Goal: Information Seeking & Learning: Learn about a topic

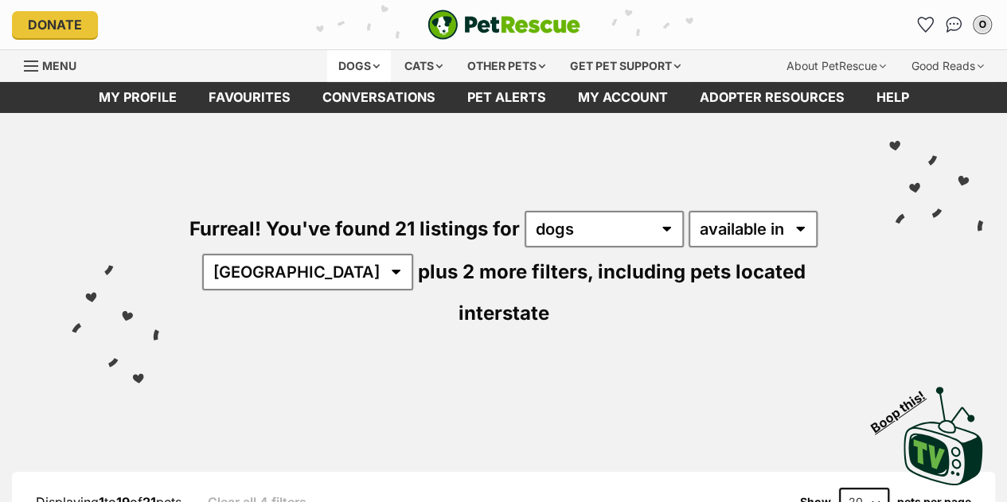
click at [369, 69] on div "Dogs" at bounding box center [359, 66] width 64 height 32
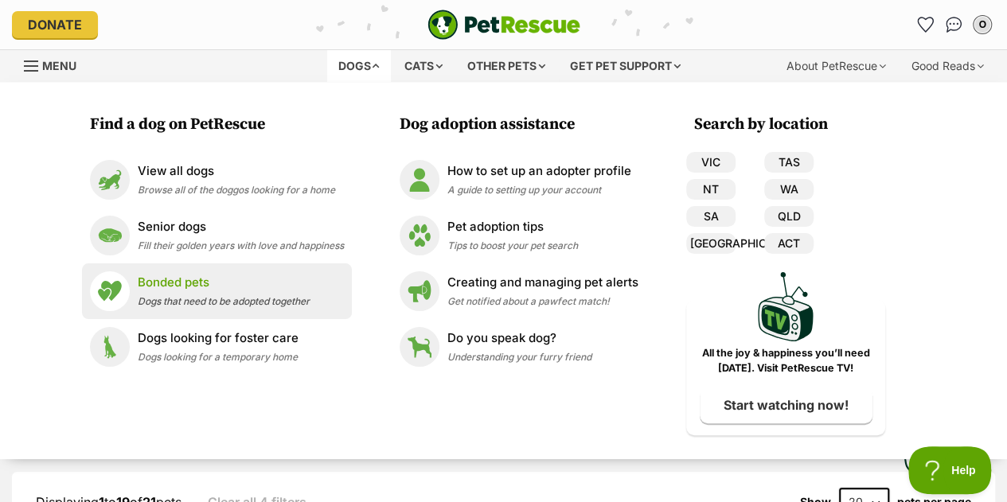
click at [178, 286] on p "Bonded pets" at bounding box center [224, 283] width 172 height 18
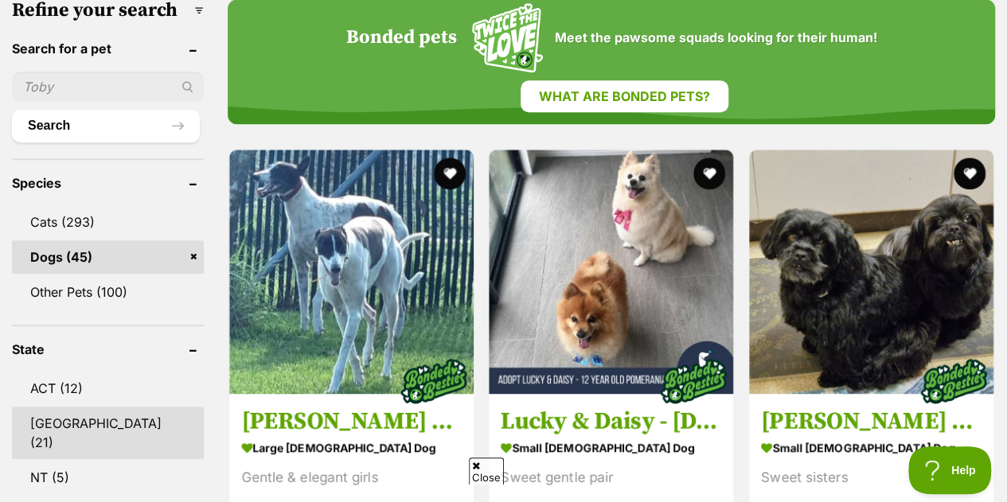
click at [51, 407] on link "[GEOGRAPHIC_DATA] (21)" at bounding box center [108, 433] width 192 height 53
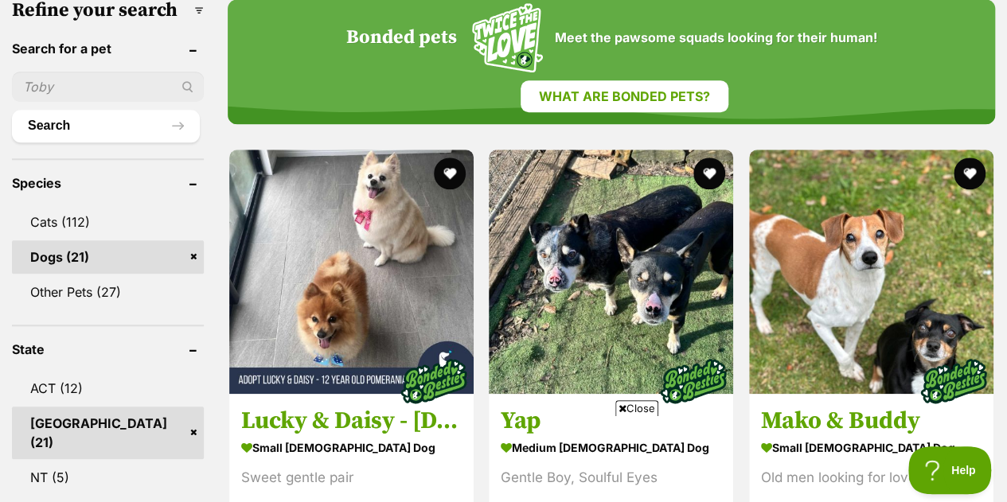
click at [643, 407] on span "Close" at bounding box center [636, 408] width 43 height 16
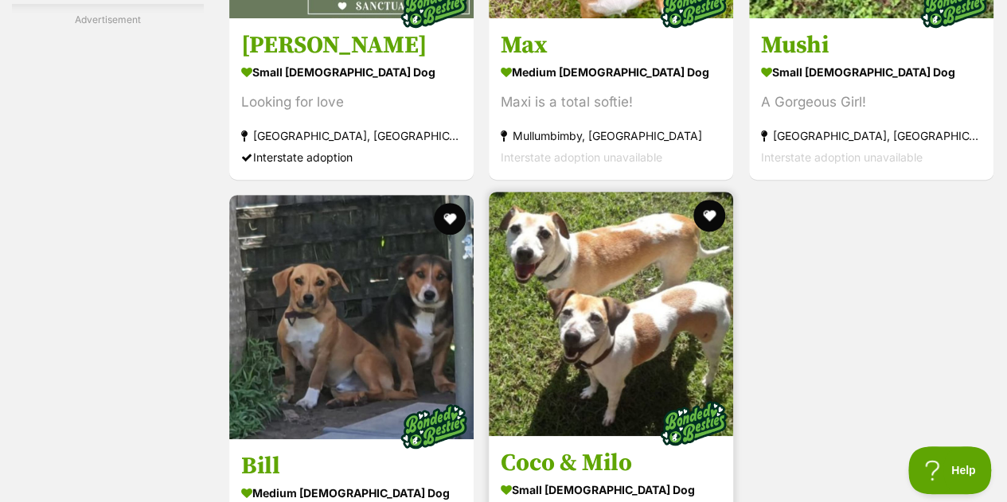
scroll to position [3822, 0]
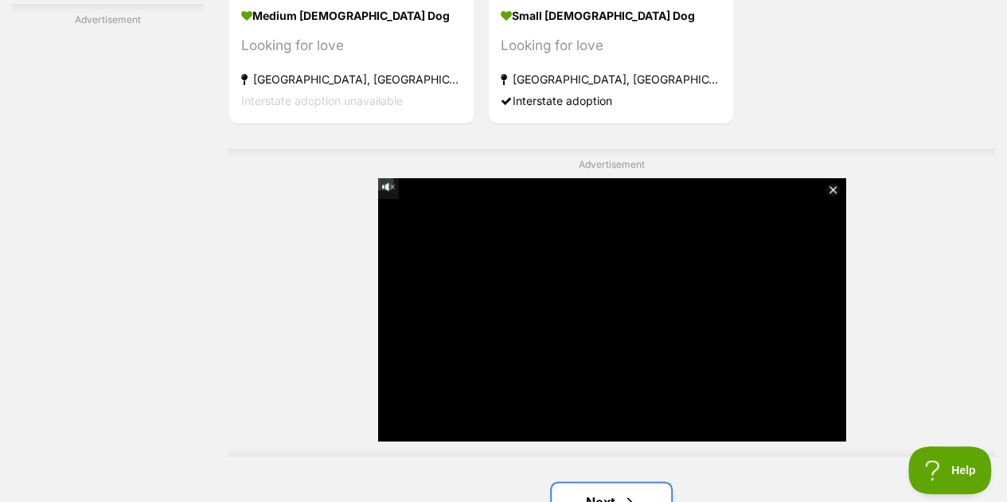
click at [636, 493] on span "Next page" at bounding box center [630, 502] width 16 height 19
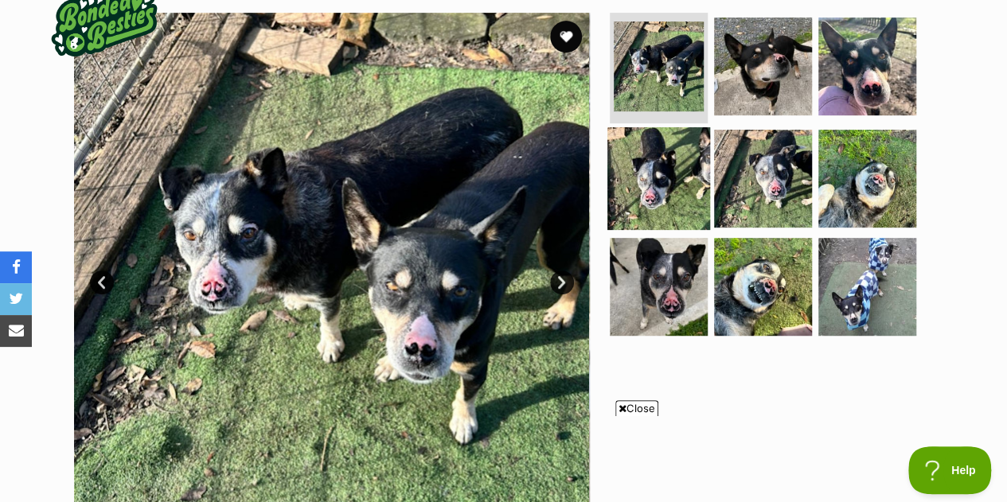
click at [671, 167] on img at bounding box center [658, 178] width 103 height 103
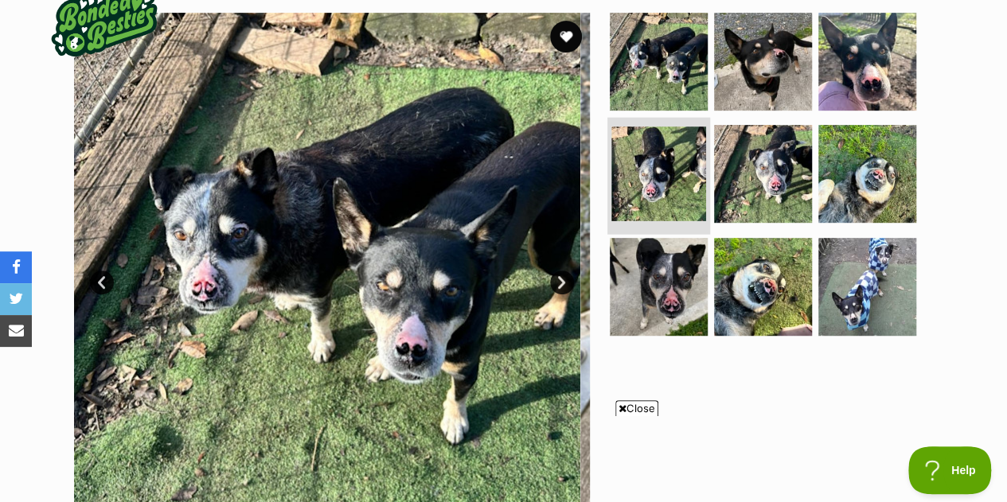
click at [671, 167] on img at bounding box center [658, 174] width 95 height 95
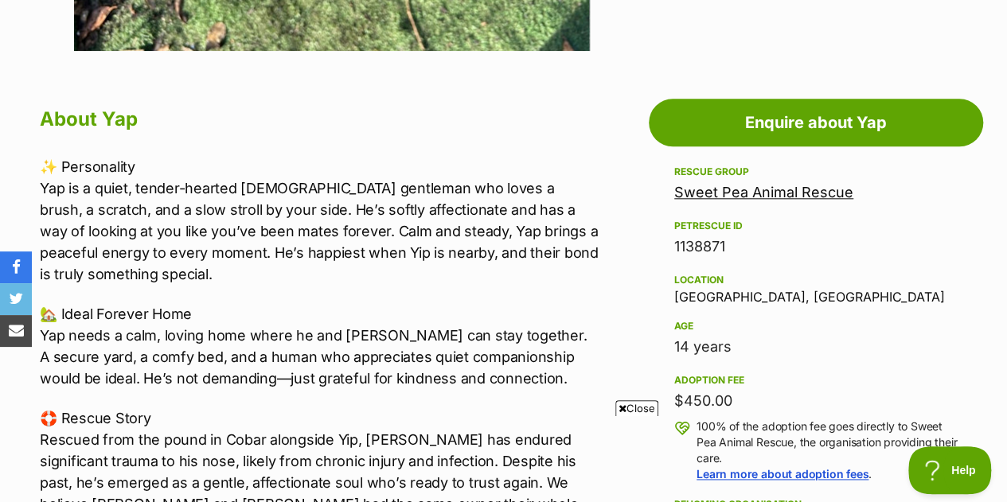
scroll to position [955, 0]
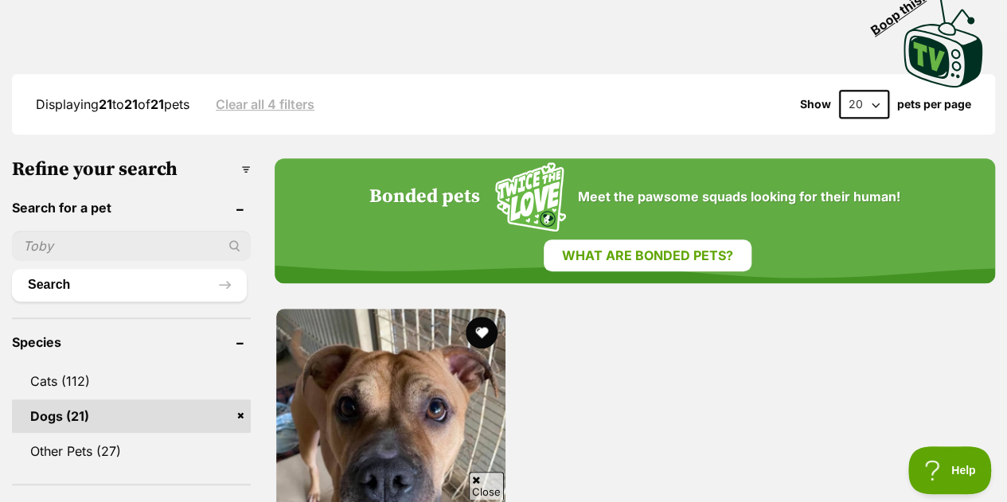
scroll to position [717, 0]
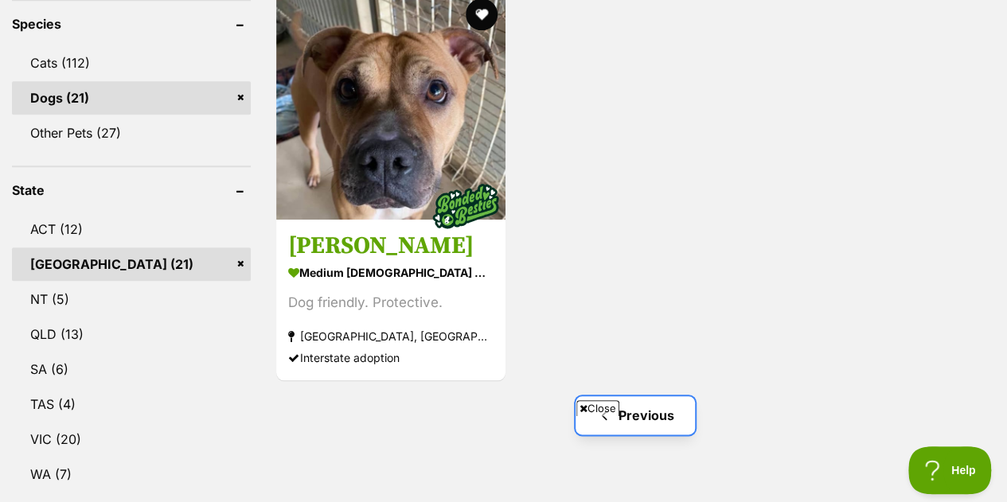
click at [672, 396] on link "Previous" at bounding box center [635, 415] width 119 height 38
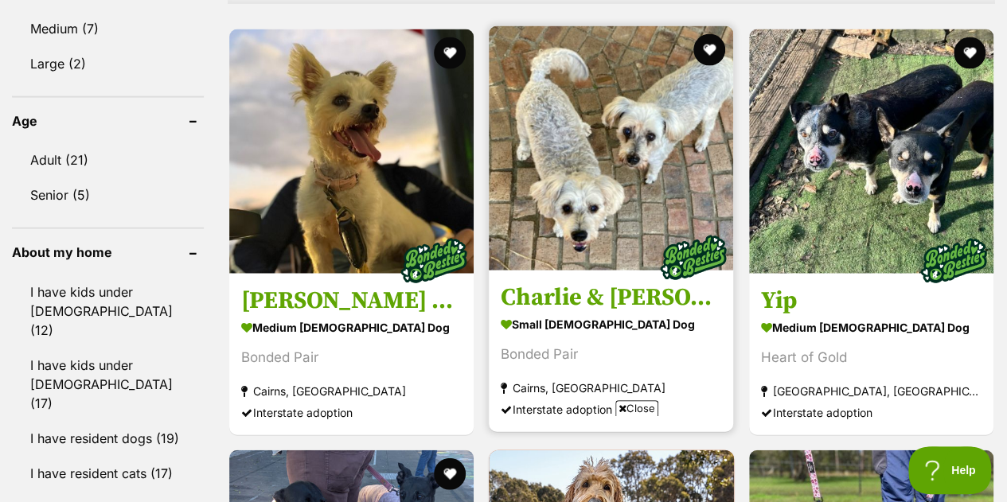
scroll to position [1990, 0]
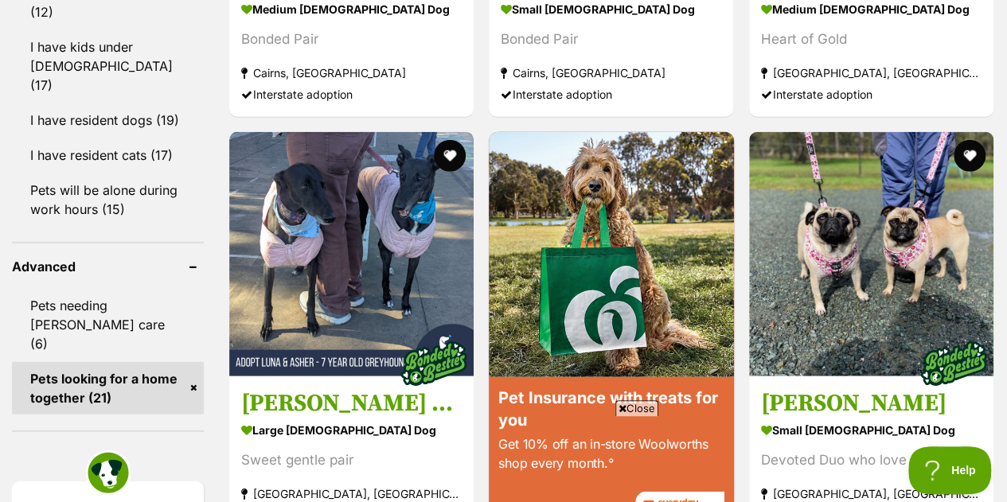
click at [634, 408] on span "Close" at bounding box center [636, 408] width 43 height 16
click at [634, 408] on link at bounding box center [611, 335] width 244 height 406
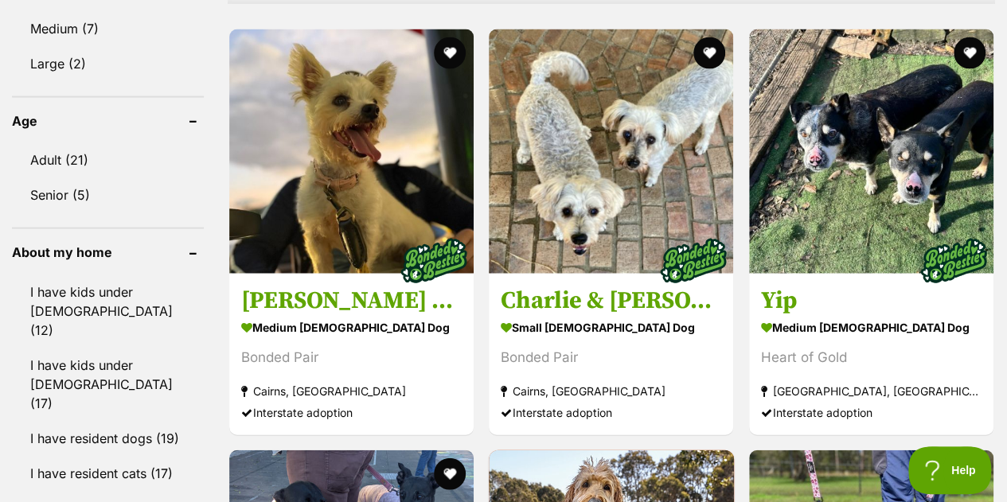
scroll to position [1115, 0]
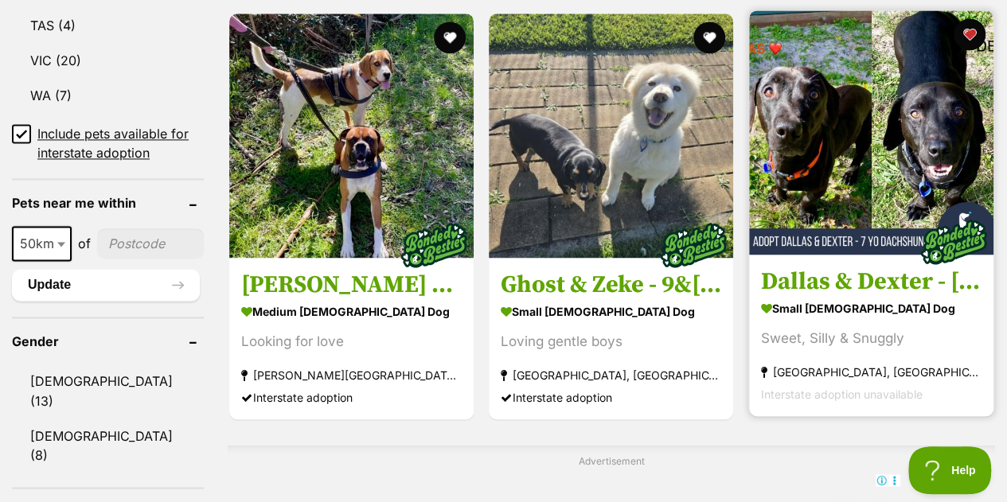
click at [896, 97] on img at bounding box center [871, 132] width 244 height 244
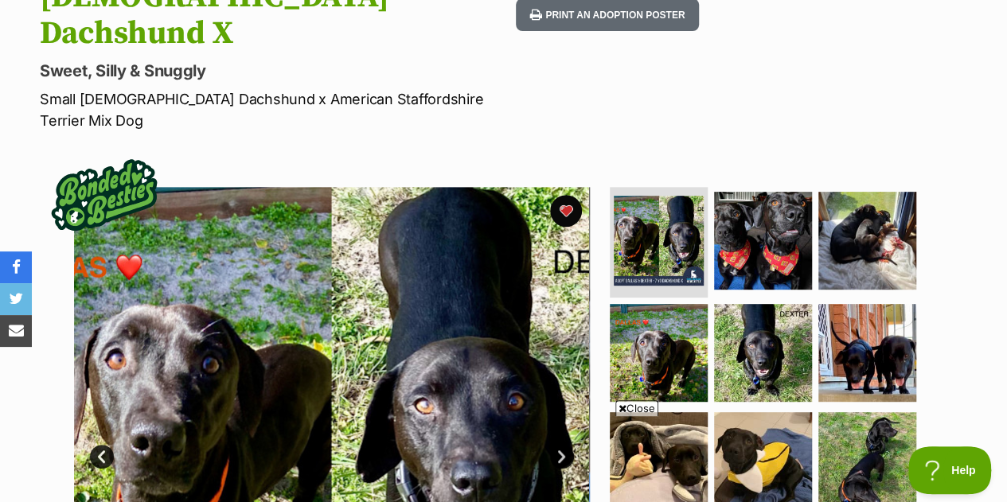
scroll to position [318, 0]
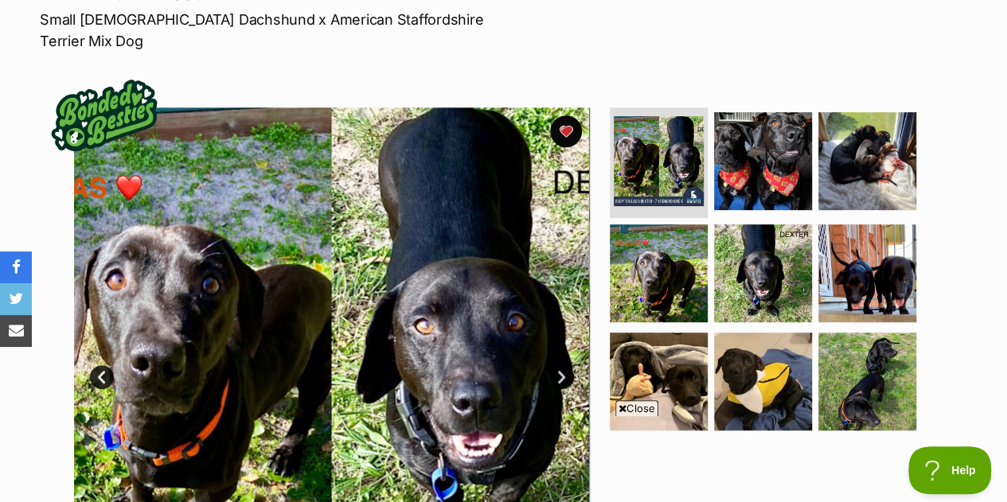
click at [460, 197] on img at bounding box center [332, 365] width 516 height 516
click at [564, 365] on link "Next" at bounding box center [562, 377] width 24 height 24
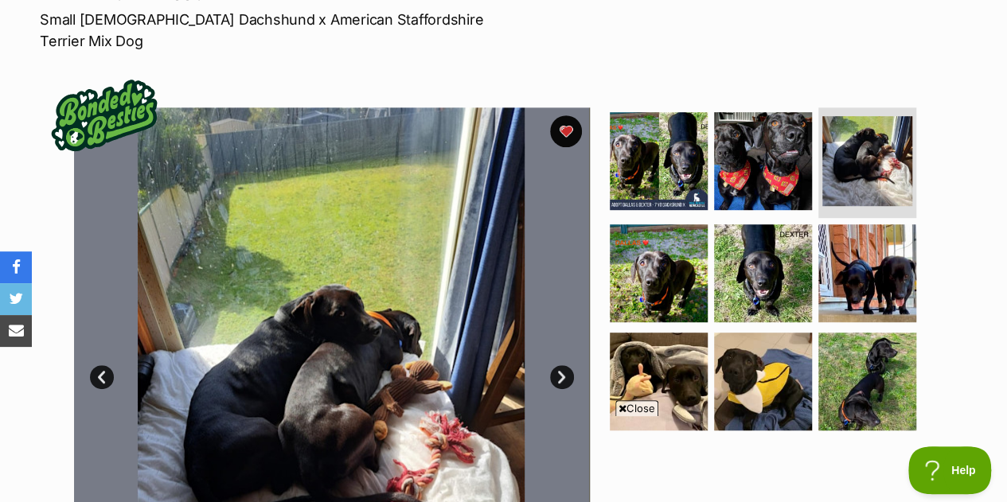
click at [638, 411] on span "Close" at bounding box center [636, 408] width 43 height 16
click at [556, 365] on link "Next" at bounding box center [562, 377] width 24 height 24
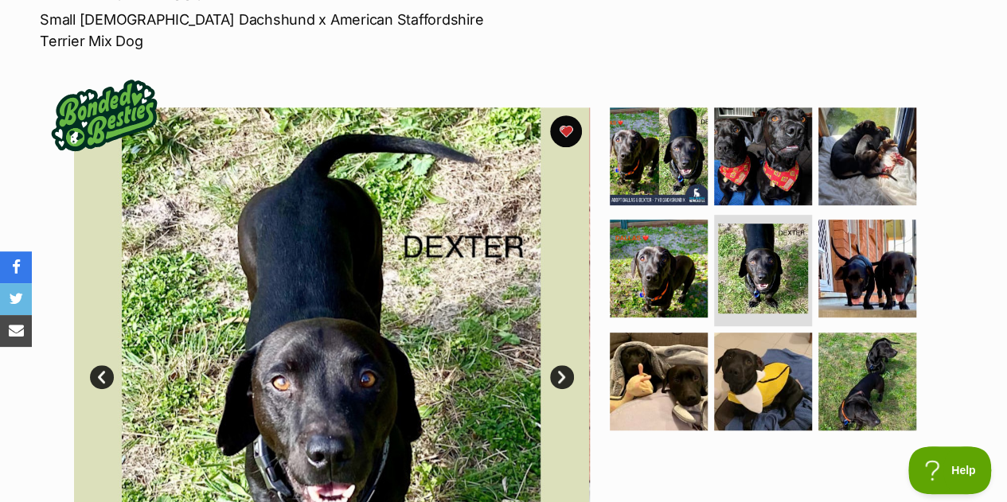
click at [556, 365] on link "Next" at bounding box center [562, 377] width 24 height 24
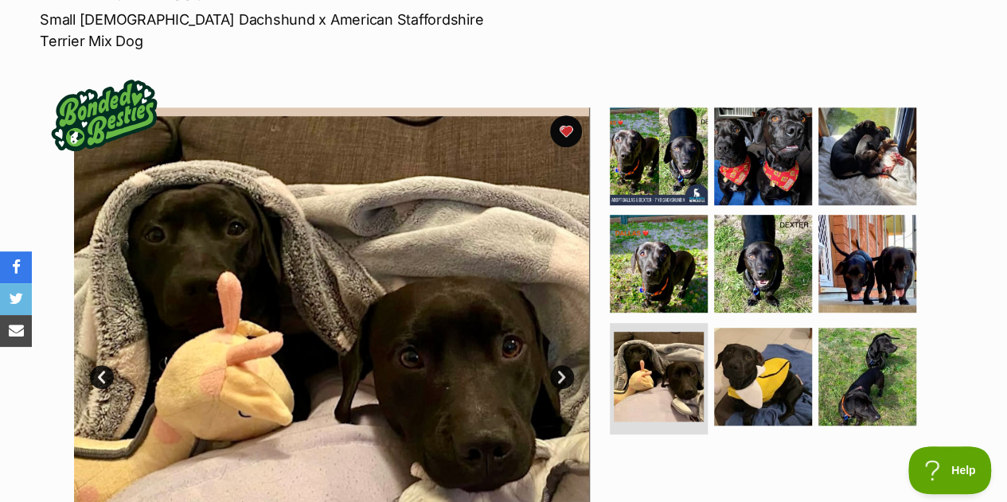
click at [556, 365] on link "Next" at bounding box center [562, 377] width 24 height 24
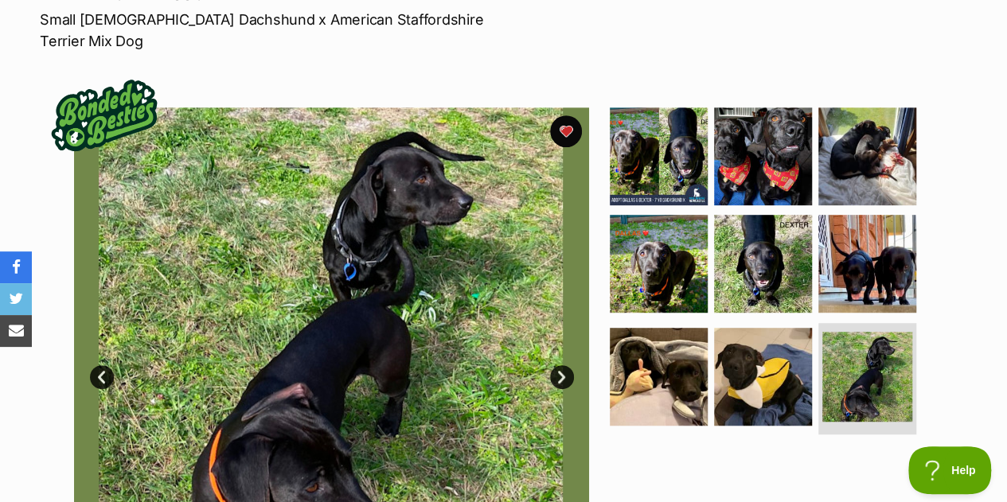
click at [556, 365] on link "Next" at bounding box center [562, 377] width 24 height 24
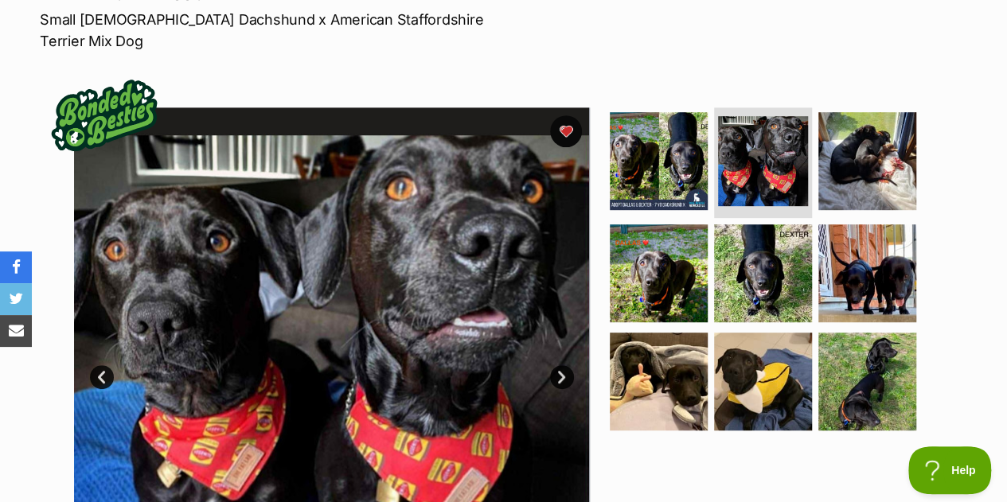
click at [556, 365] on link "Next" at bounding box center [562, 377] width 24 height 24
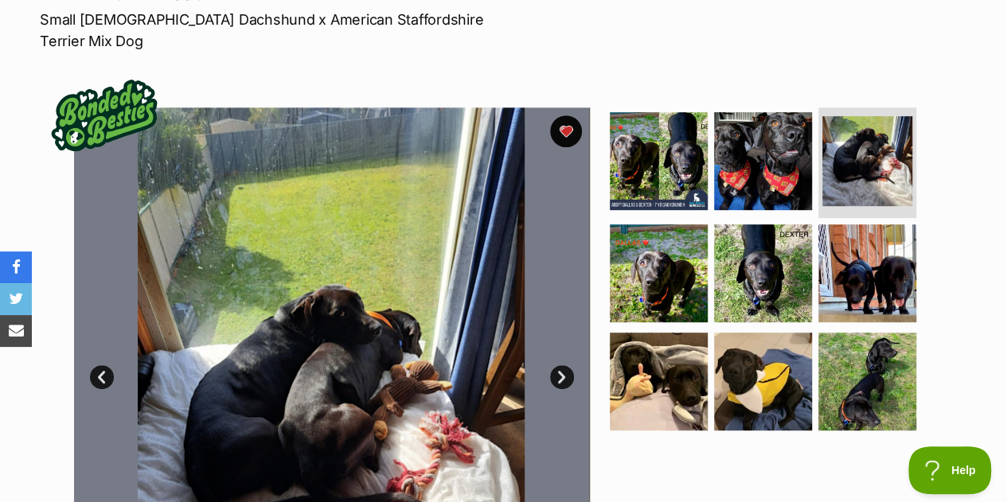
click at [556, 365] on link "Next" at bounding box center [562, 377] width 24 height 24
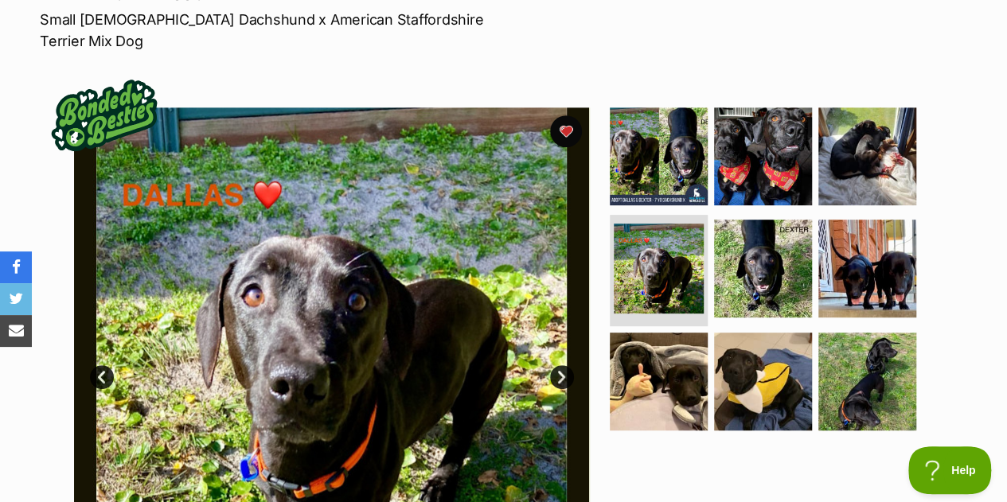
click at [556, 365] on link "Next" at bounding box center [562, 377] width 24 height 24
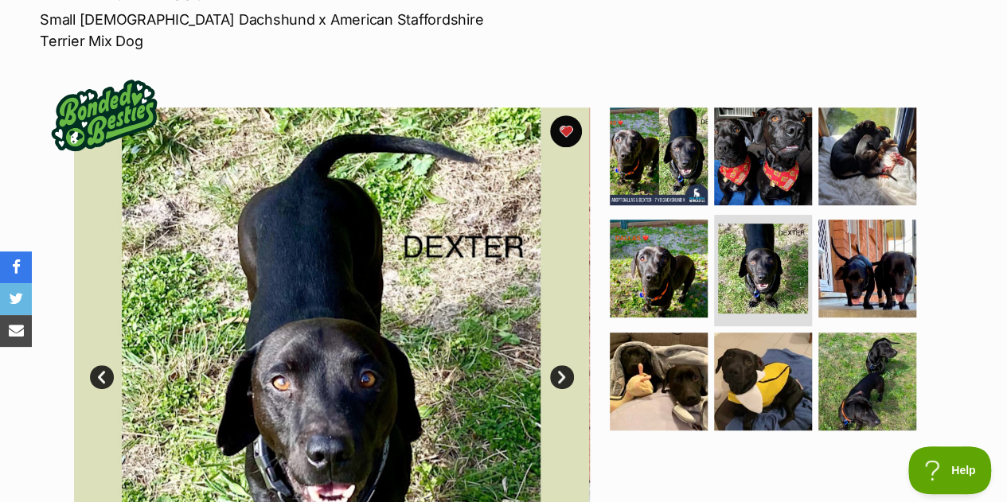
click at [92, 365] on link "Prev" at bounding box center [102, 377] width 24 height 24
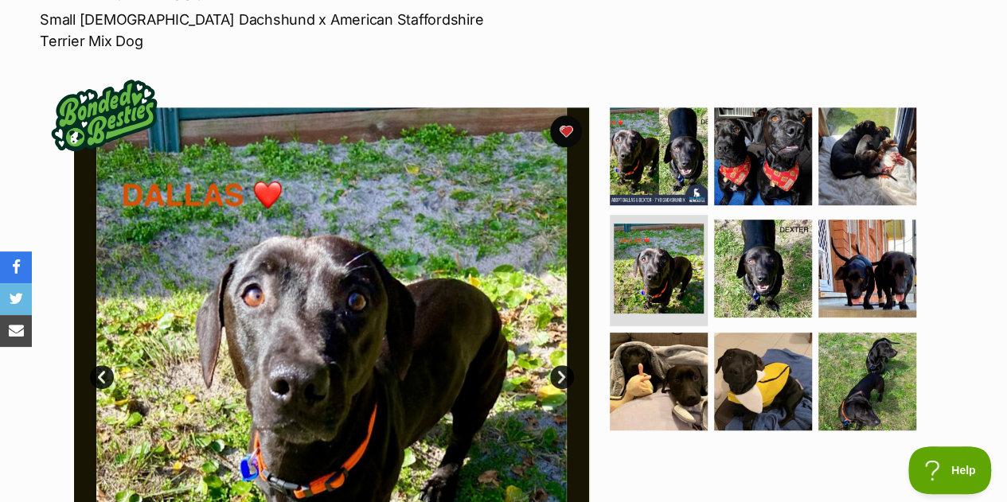
click at [557, 365] on link "Next" at bounding box center [562, 377] width 24 height 24
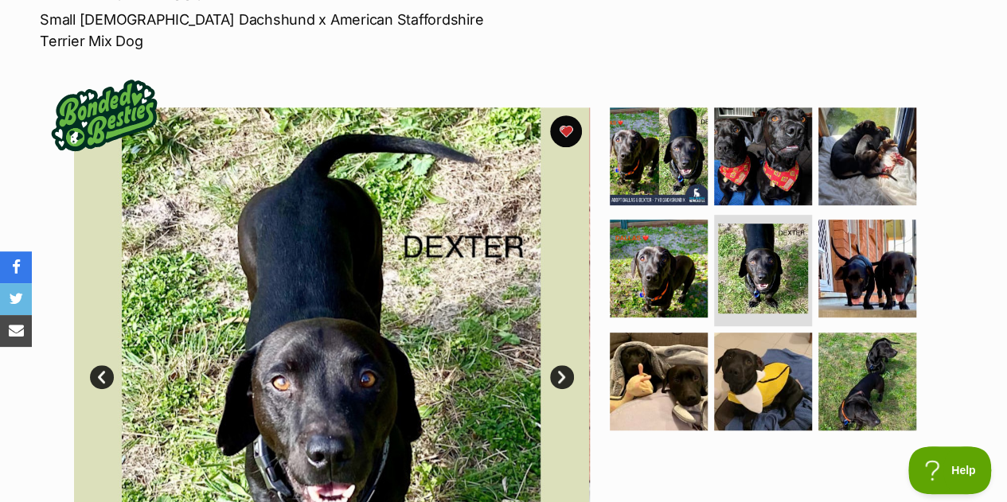
click at [557, 365] on link "Next" at bounding box center [562, 377] width 24 height 24
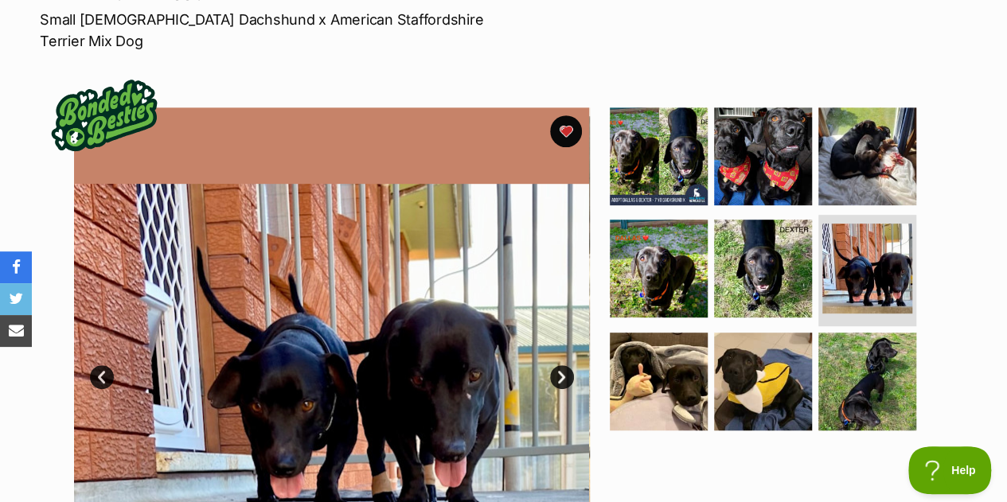
click at [557, 365] on link "Next" at bounding box center [562, 377] width 24 height 24
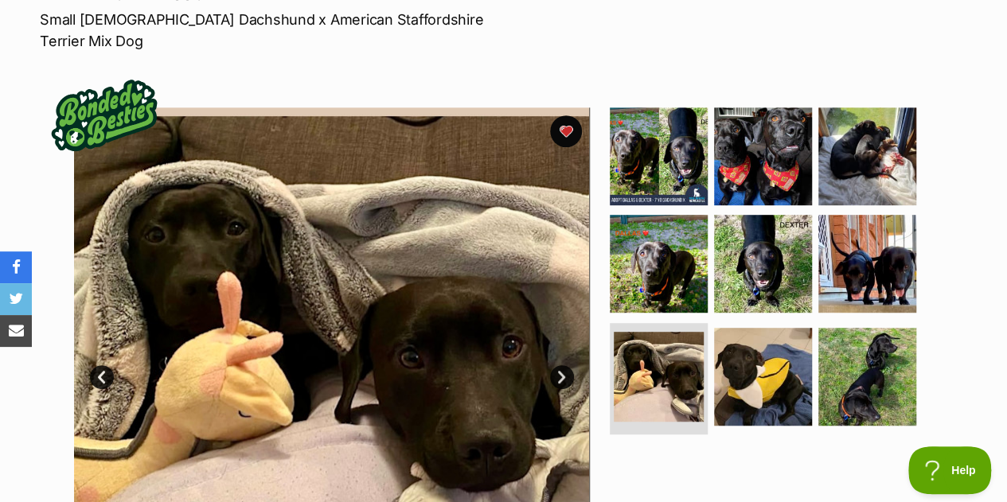
click at [105, 365] on link "Prev" at bounding box center [102, 377] width 24 height 24
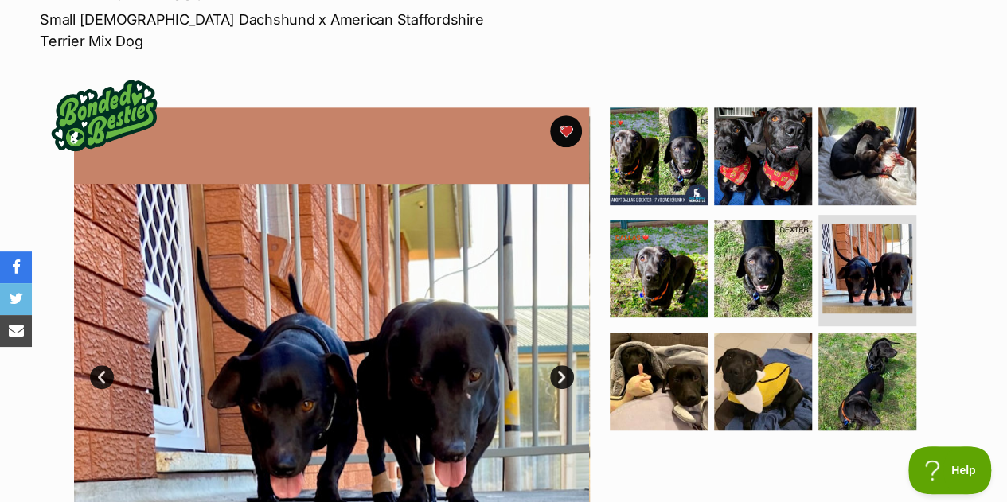
click at [554, 365] on link "Next" at bounding box center [562, 377] width 24 height 24
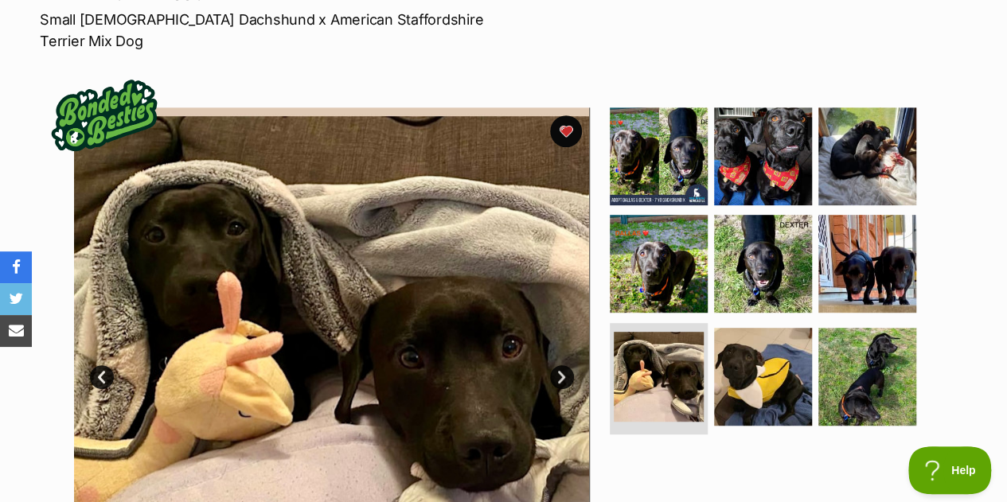
click at [558, 365] on link "Next" at bounding box center [562, 377] width 24 height 24
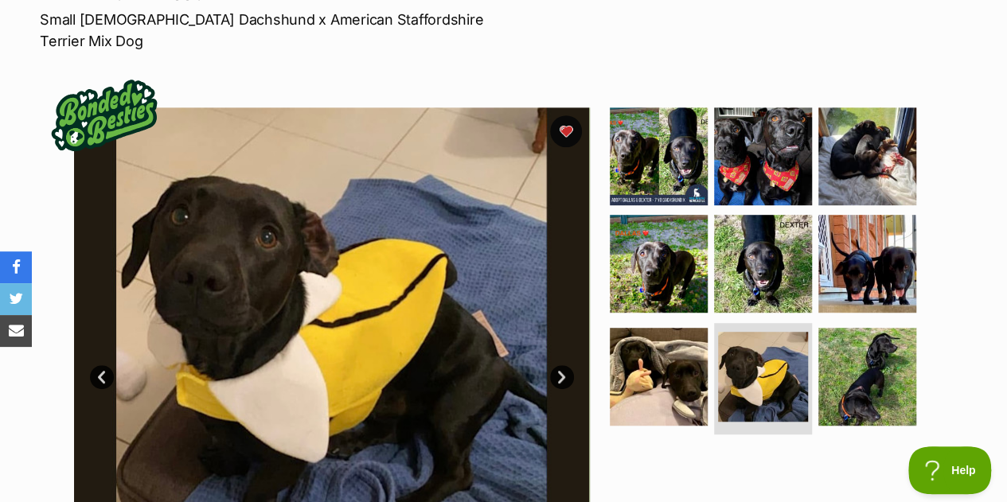
click at [558, 365] on link "Next" at bounding box center [562, 377] width 24 height 24
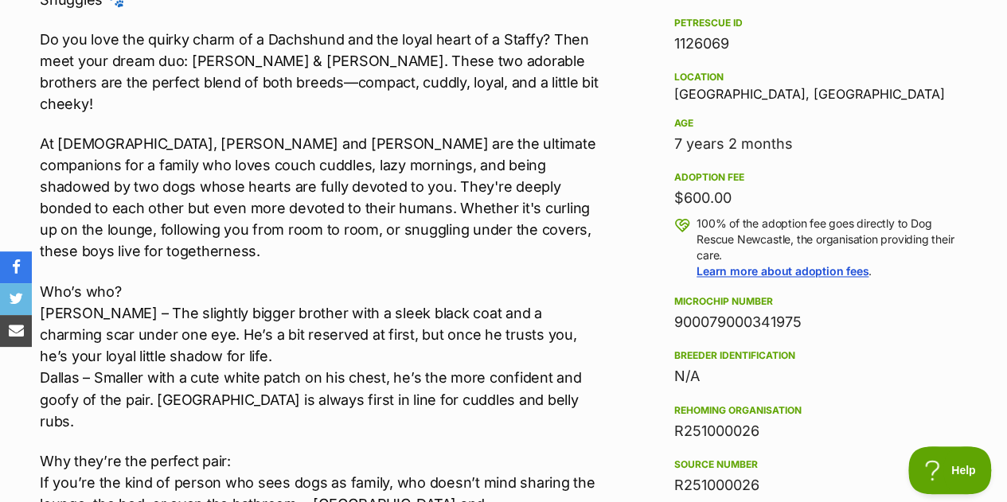
scroll to position [1274, 0]
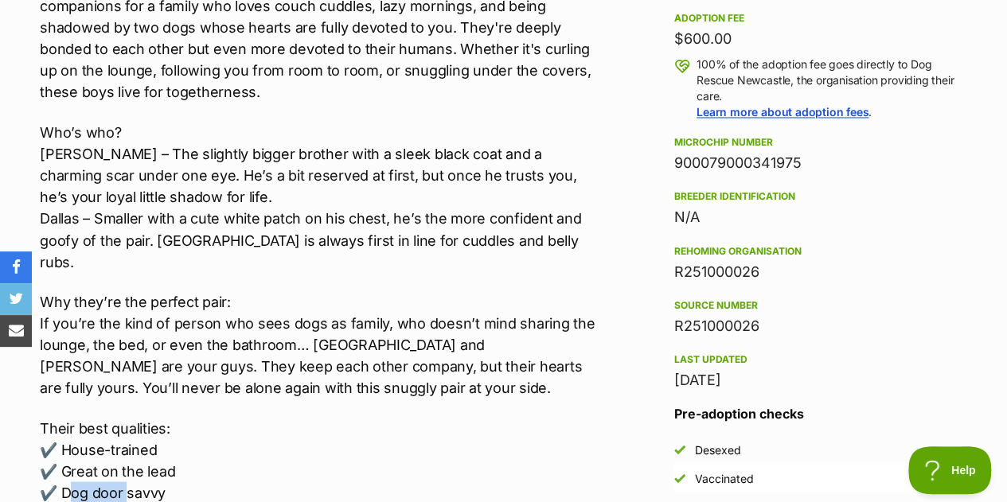
drag, startPoint x: 72, startPoint y: 318, endPoint x: 115, endPoint y: 302, distance: 45.8
click at [131, 417] on p "Their best qualities: ✔️ House-trained ✔️ Great on the lead ✔️ Dog door savvy ✔…" at bounding box center [320, 492] width 560 height 150
drag, startPoint x: 83, startPoint y: 295, endPoint x: 131, endPoint y: 283, distance: 49.2
click at [129, 417] on p "Their best qualities: ✔️ House-trained ✔️ Great on the lead ✔️ Dog door savvy ✔…" at bounding box center [320, 492] width 560 height 150
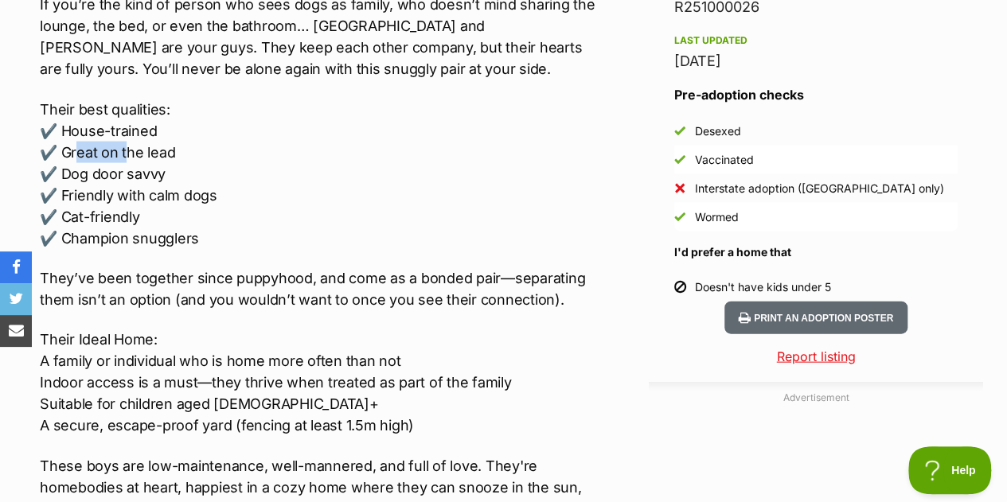
scroll to position [1672, 0]
